Goal: Information Seeking & Learning: Learn about a topic

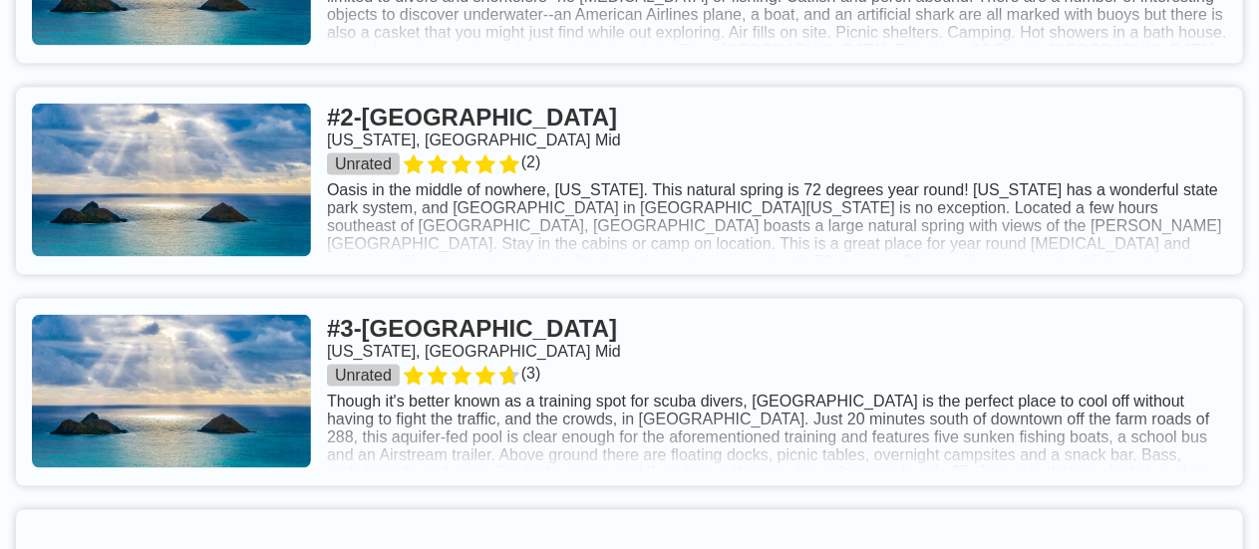
scroll to position [7, 0]
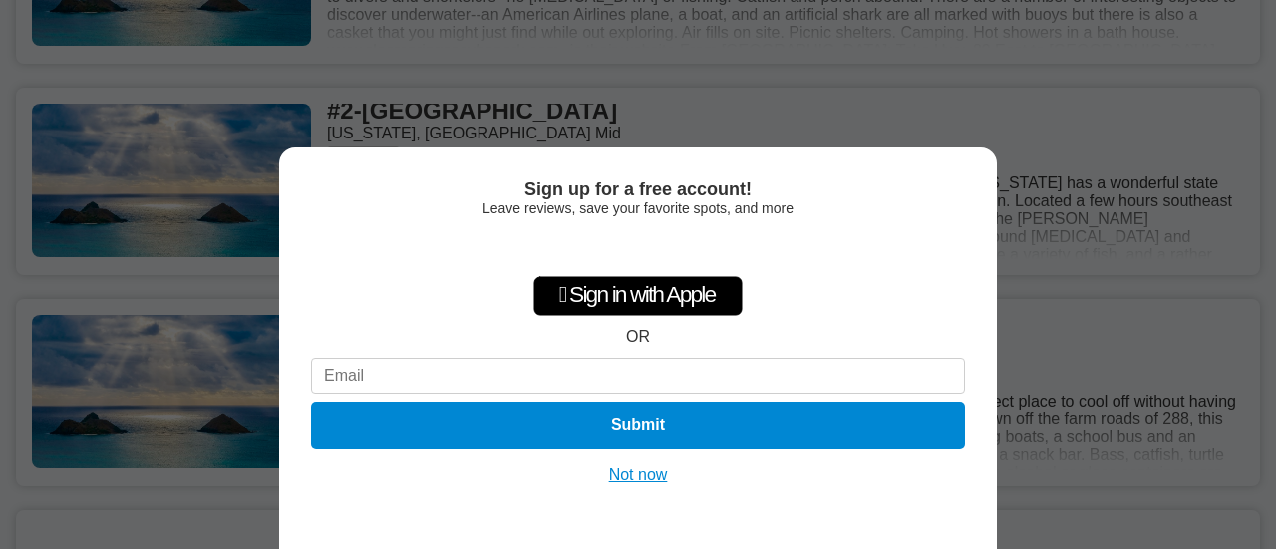
click at [629, 470] on button "Not now" at bounding box center [638, 475] width 71 height 20
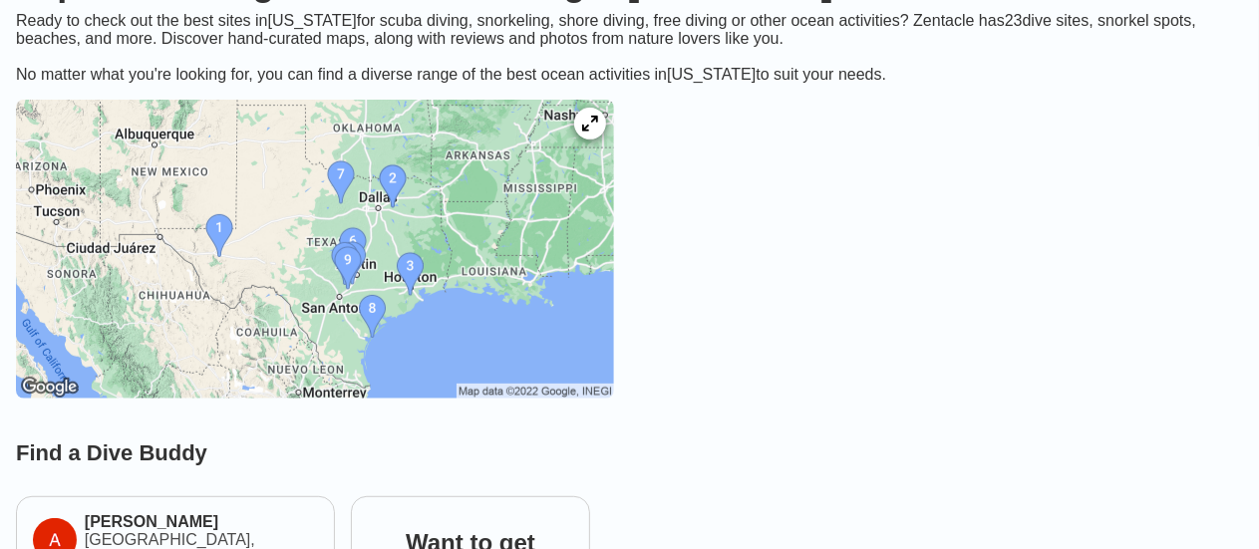
scroll to position [359, 0]
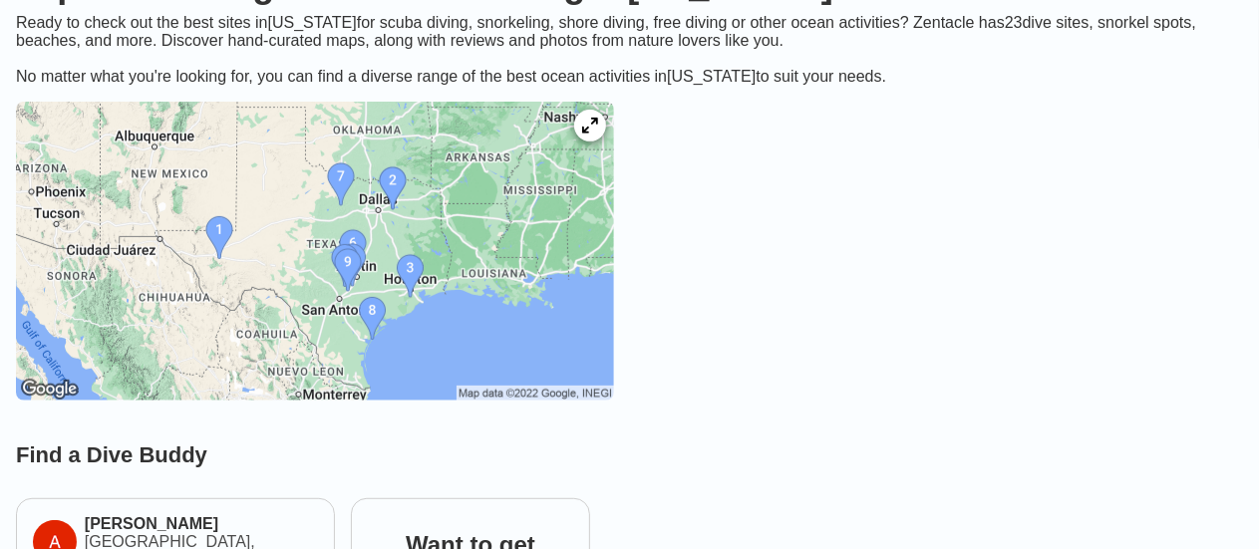
click at [629, 421] on link at bounding box center [315, 253] width 630 height 335
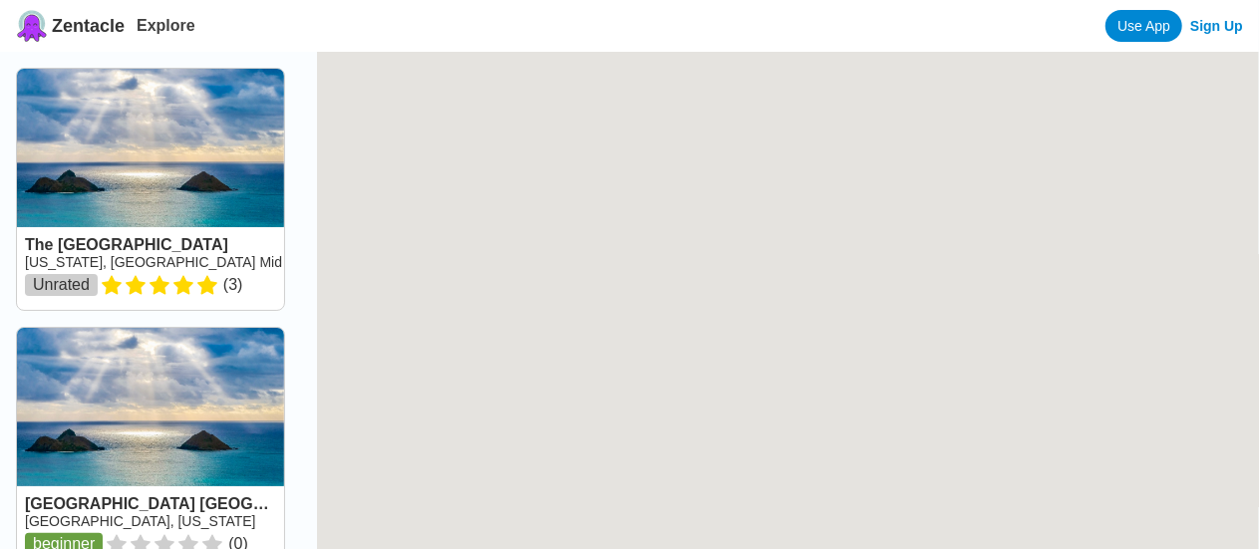
click at [468, 359] on div at bounding box center [788, 326] width 942 height 549
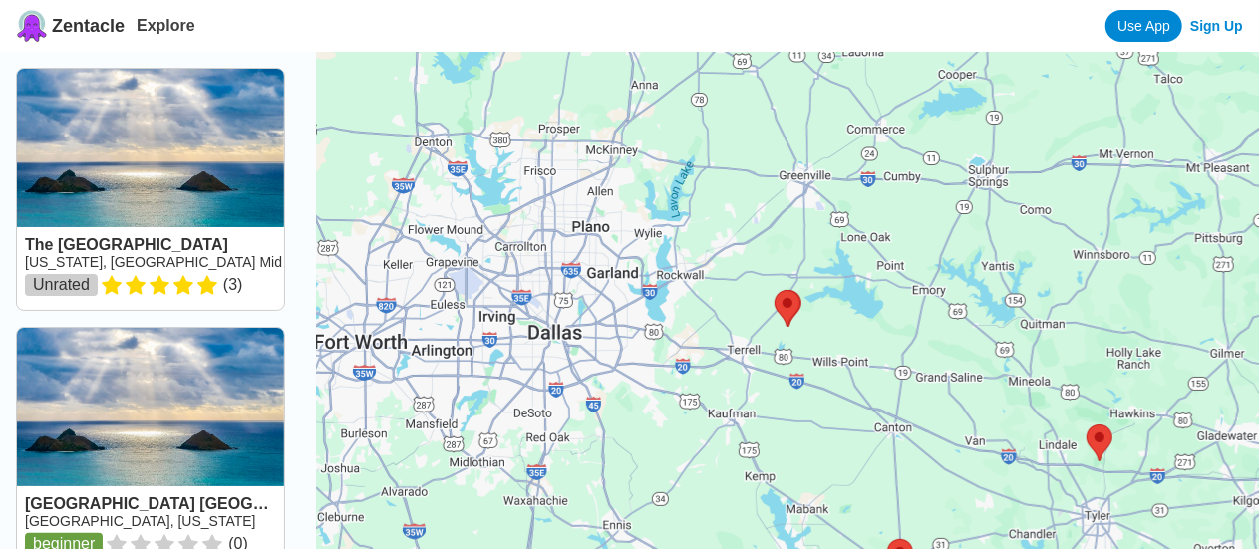
click at [468, 359] on div at bounding box center [788, 326] width 942 height 549
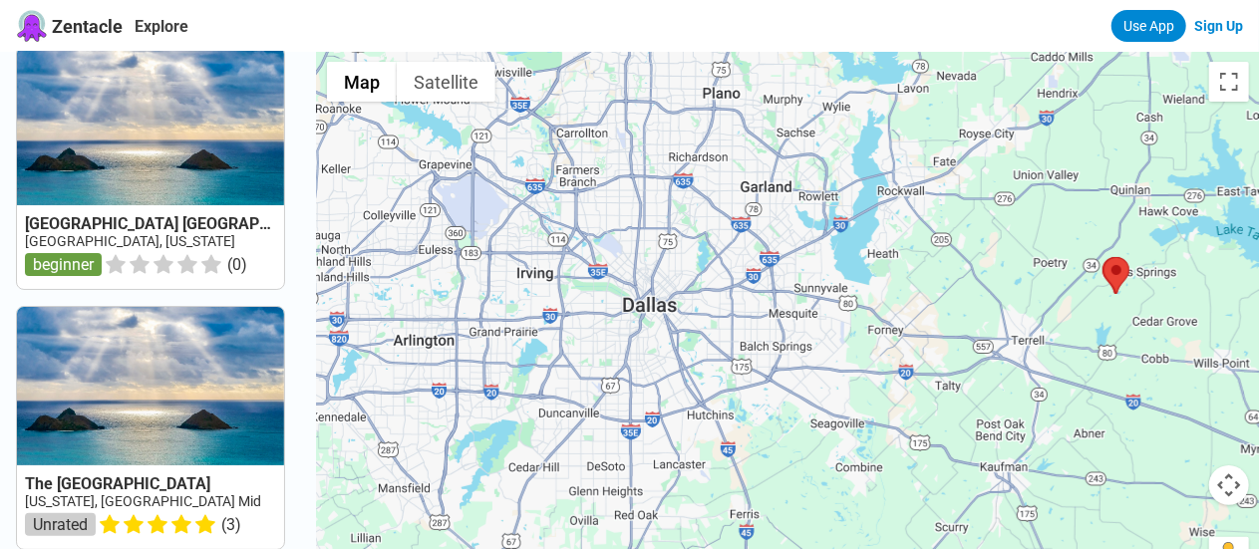
scroll to position [21, 0]
click at [178, 194] on link at bounding box center [150, 169] width 267 height 242
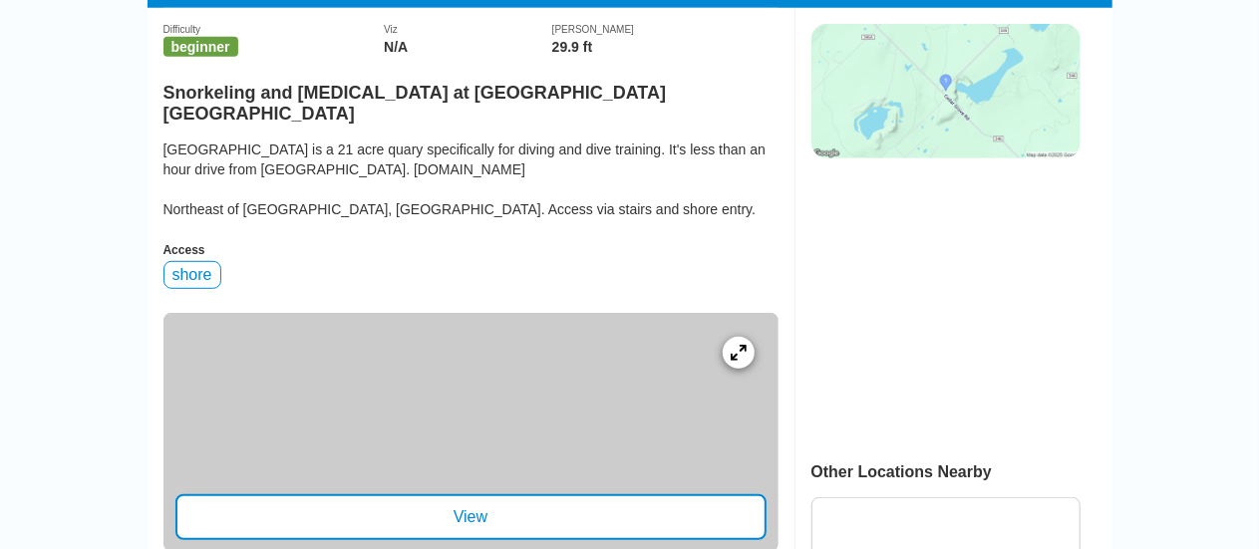
scroll to position [461, 0]
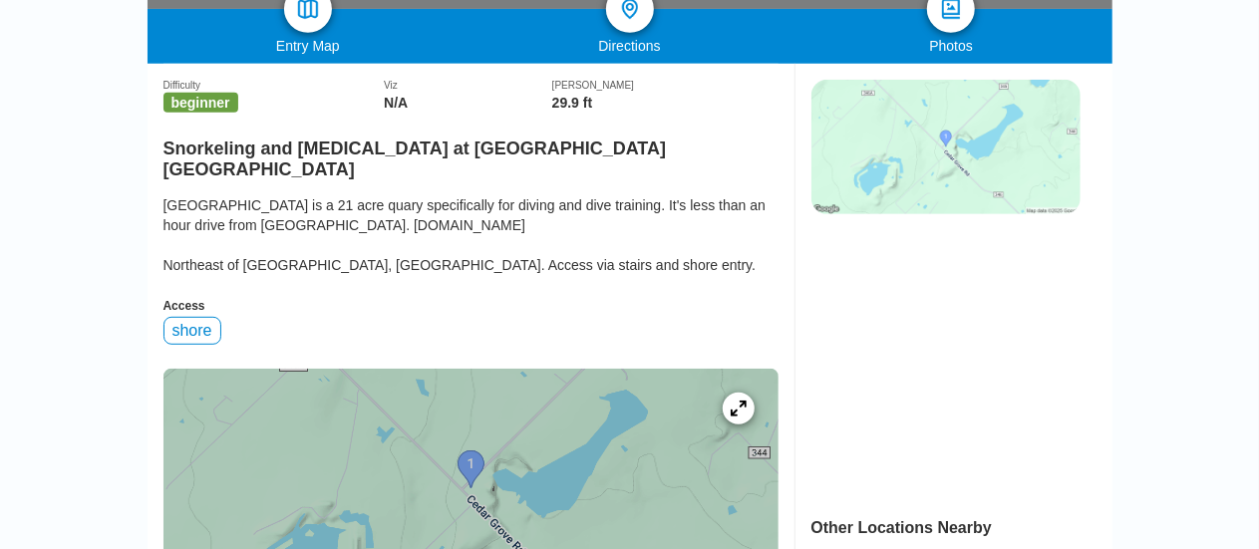
drag, startPoint x: 486, startPoint y: 397, endPoint x: 132, endPoint y: 252, distance: 383.1
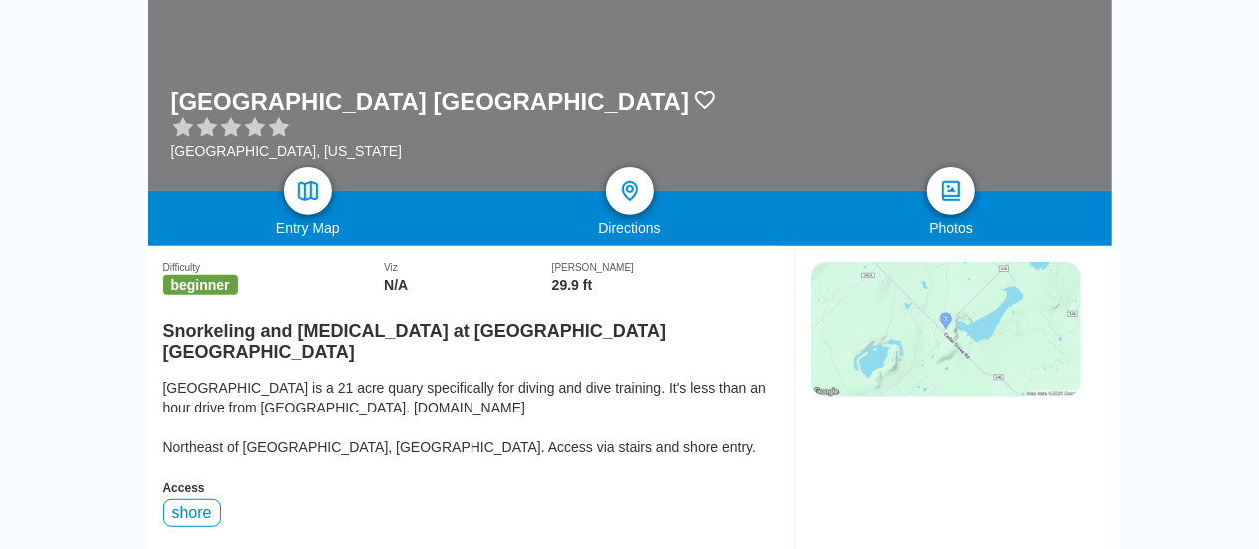
scroll to position [0, 0]
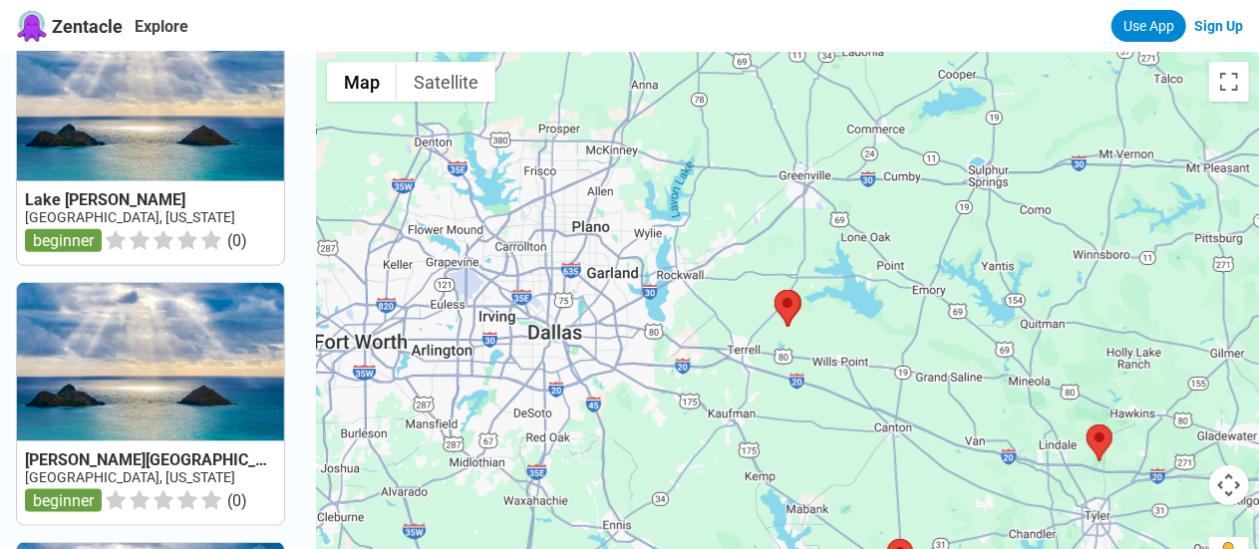
scroll to position [1088, 0]
